Goal: Task Accomplishment & Management: Manage account settings

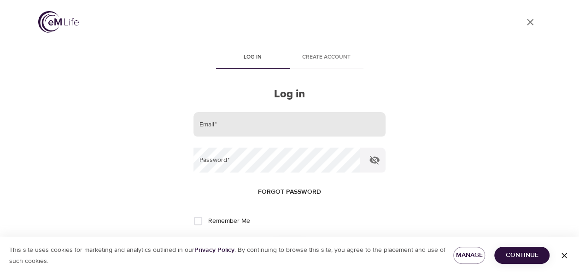
click at [242, 123] on input "email" at bounding box center [290, 124] width 192 height 25
type input "[EMAIL_ADDRESS][DOMAIN_NAME]"
click at [267, 241] on button "Log in" at bounding box center [289, 250] width 45 height 19
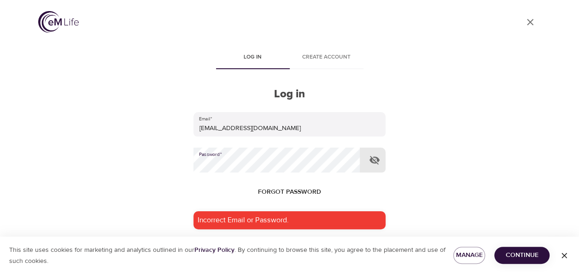
click at [164, 160] on div "User Profile Log in Create account Log in Email   * [EMAIL_ADDRESS][DOMAIN_NAME…" at bounding box center [289, 137] width 525 height 274
click at [267, 267] on button "Log in" at bounding box center [289, 276] width 45 height 19
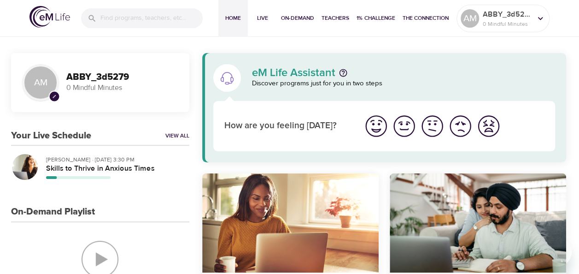
click at [435, 130] on img "I'm feeling ok" at bounding box center [432, 125] width 25 height 25
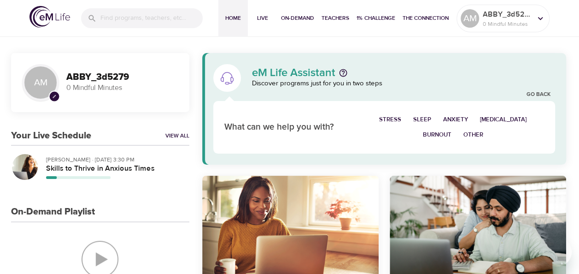
click at [435, 136] on span "Burnout" at bounding box center [437, 135] width 29 height 11
